Goal: Navigation & Orientation: Find specific page/section

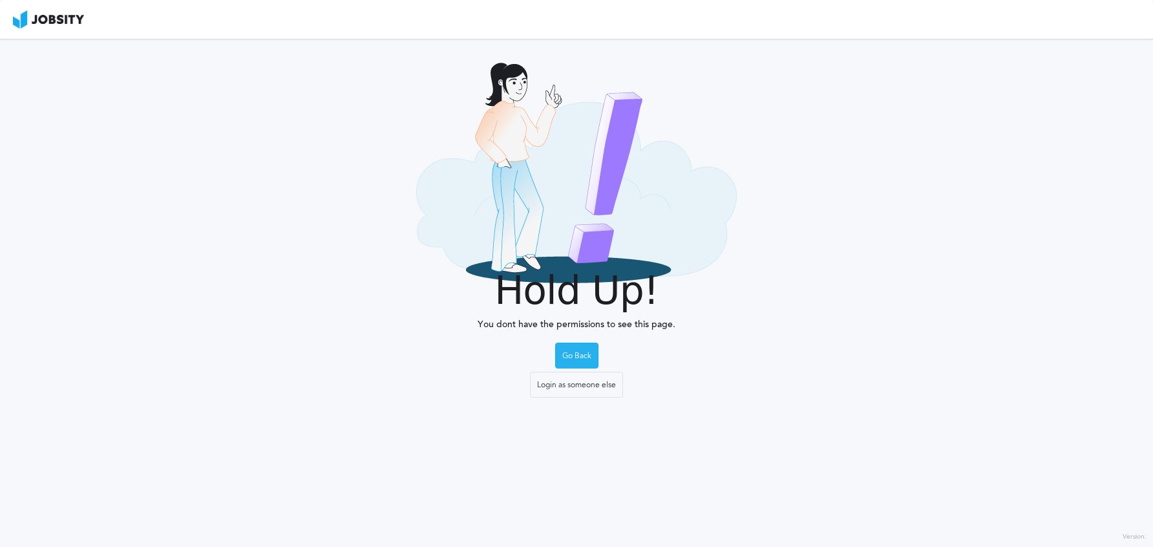
click at [586, 350] on div "Go Back" at bounding box center [577, 356] width 42 height 26
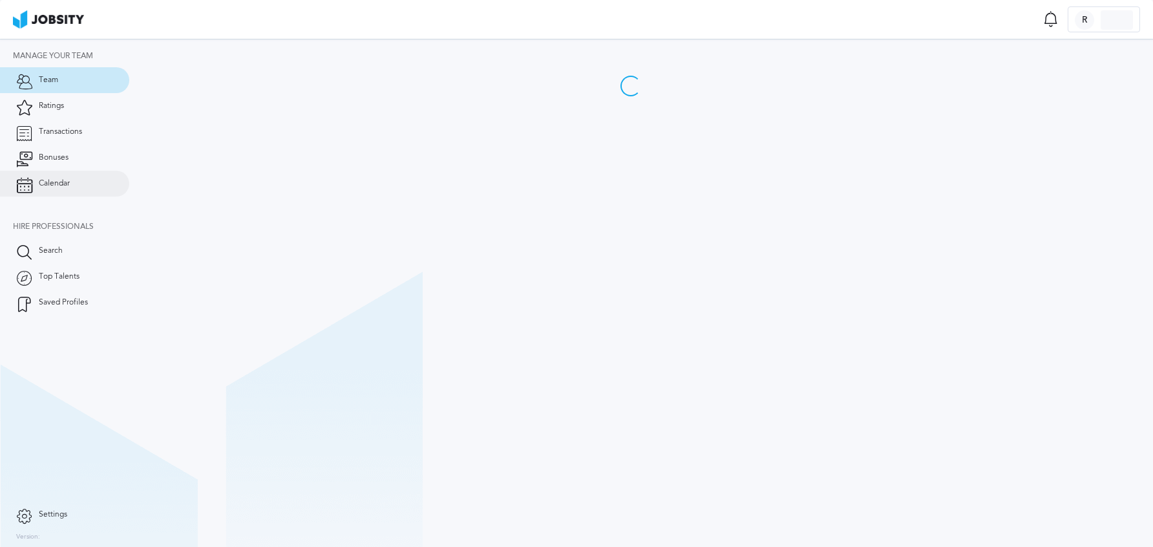
click at [63, 180] on span "Calendar" at bounding box center [54, 183] width 31 height 9
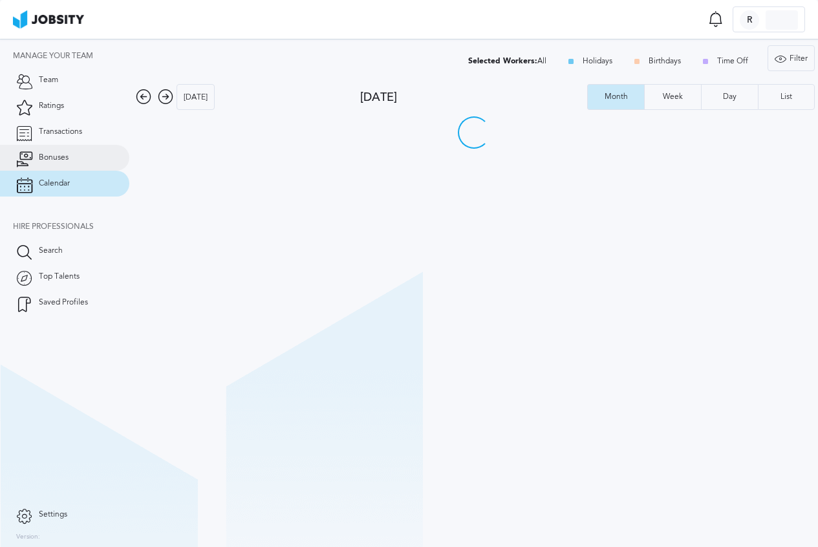
click at [72, 164] on link "Bonuses" at bounding box center [64, 158] width 129 height 26
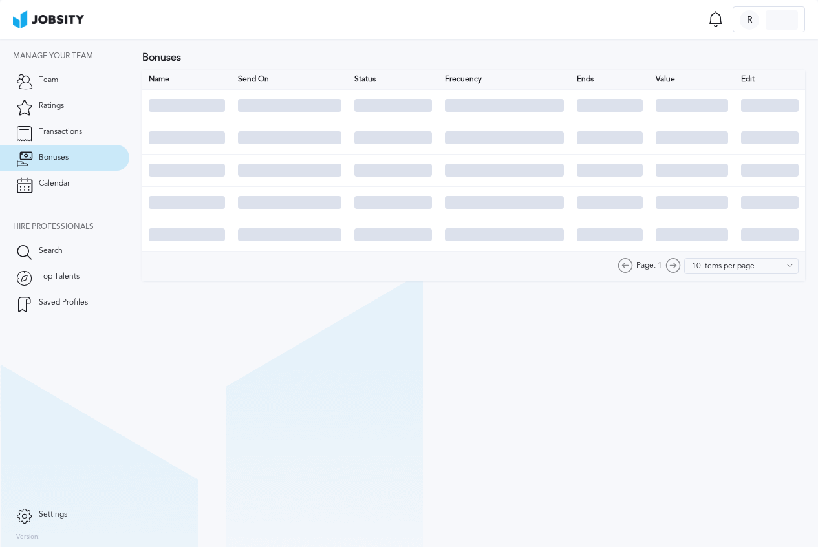
type input "8 items per page"
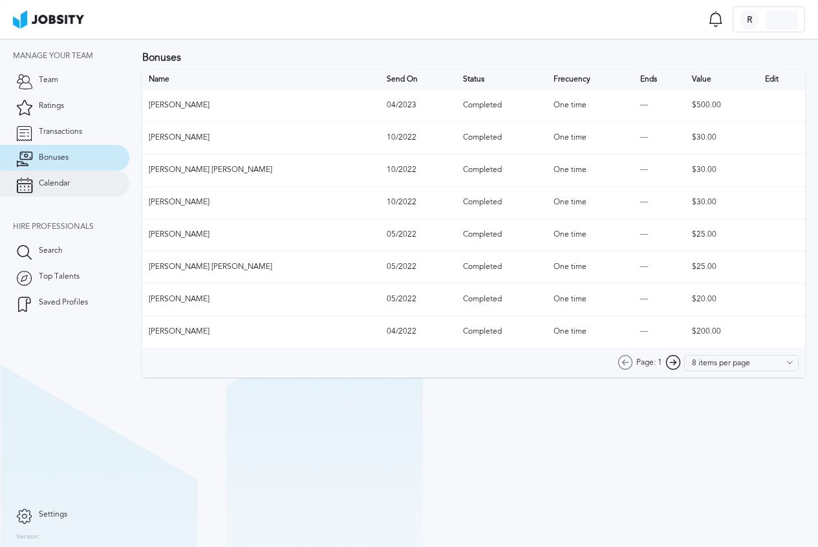
click at [72, 184] on link "Calendar" at bounding box center [64, 184] width 129 height 26
